Goal: Check status: Check status

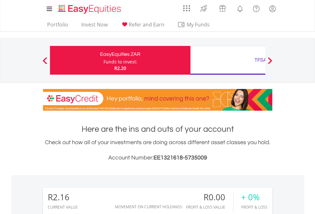
scroll to position [61, 100]
click at [103, 60] on div "Funds to invest:" at bounding box center [120, 62] width 34 height 6
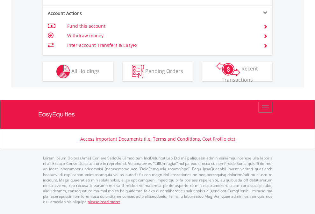
scroll to position [597, 0]
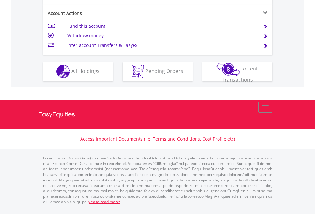
scroll to position [623, 0]
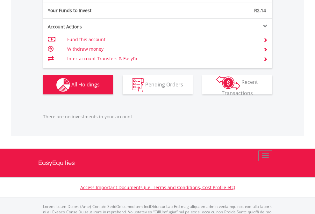
scroll to position [632, 0]
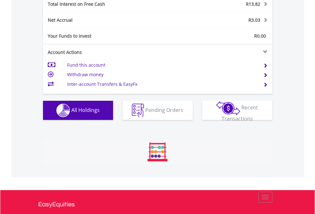
scroll to position [61, 100]
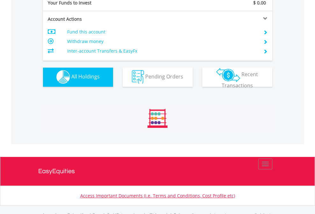
scroll to position [630, 0]
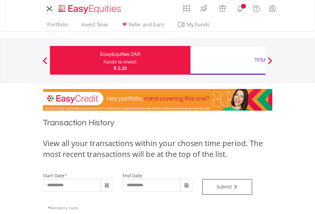
type input "**********"
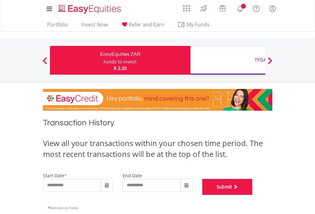
click at [252, 194] on button "Submit" at bounding box center [227, 187] width 50 height 16
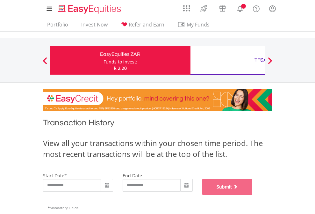
scroll to position [258, 0]
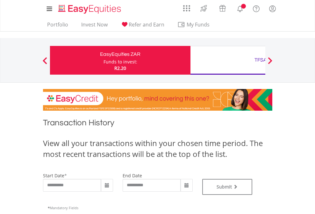
click at [228, 60] on div "TFSA" at bounding box center [260, 59] width 133 height 9
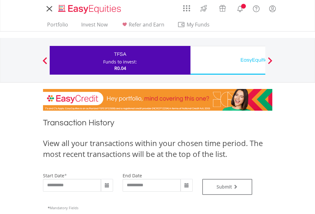
type input "**********"
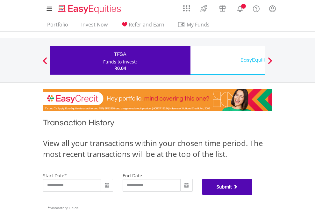
click at [252, 194] on button "Submit" at bounding box center [227, 187] width 50 height 16
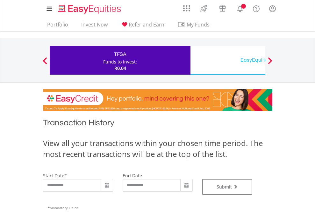
click at [228, 60] on div "EasyEquities USD" at bounding box center [260, 59] width 133 height 9
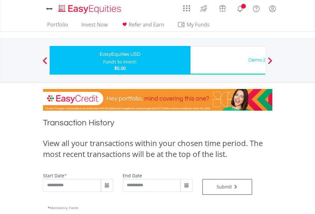
type input "**********"
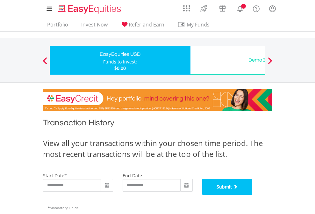
click at [252, 194] on button "Submit" at bounding box center [227, 187] width 50 height 16
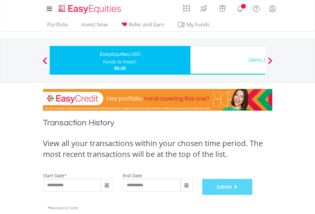
scroll to position [258, 0]
